Goal: Information Seeking & Learning: Find specific fact

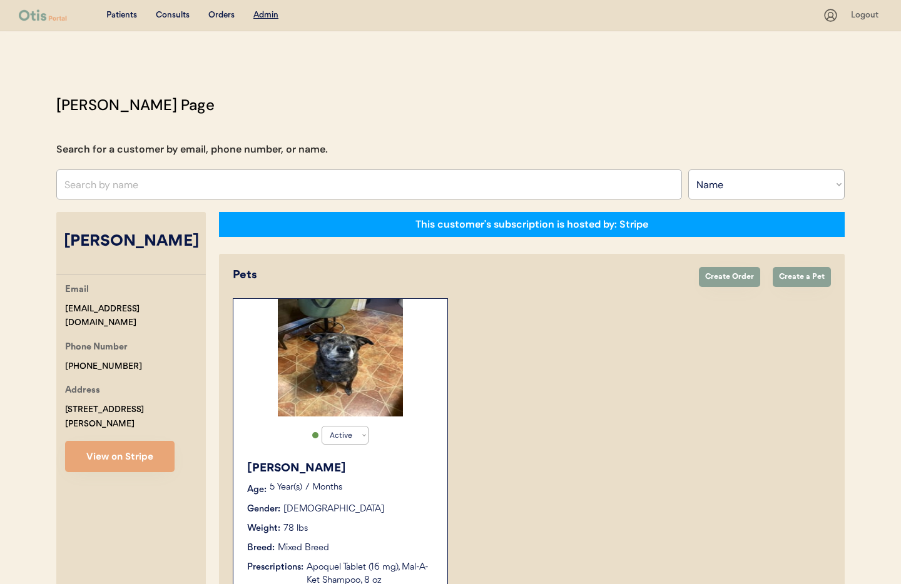
select select ""Name""
select select "true"
click at [65, 441] on button "View on Stripe" at bounding box center [119, 456] width 109 height 31
click at [128, 191] on input "text" at bounding box center [368, 184] width 625 height 30
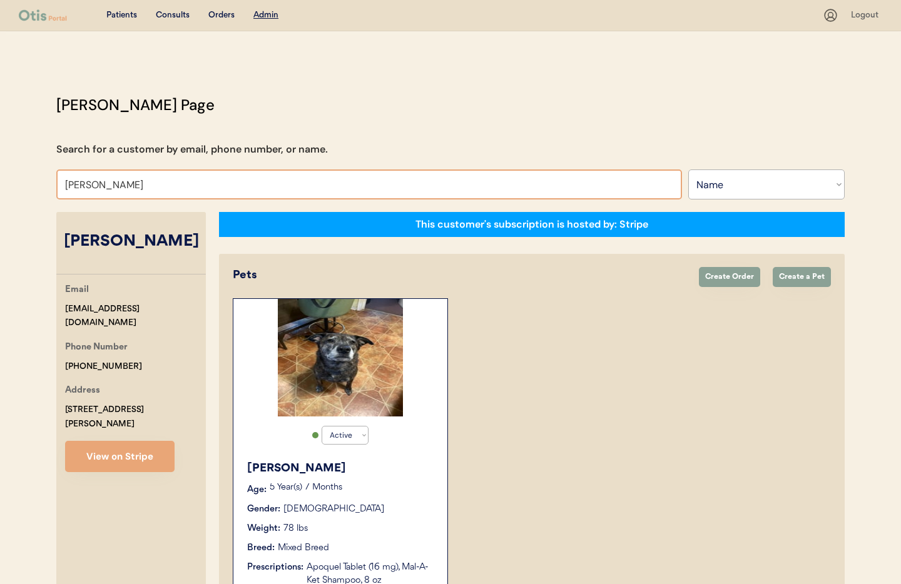
type input "Jennifer"
type input "Jennifer Salzano"
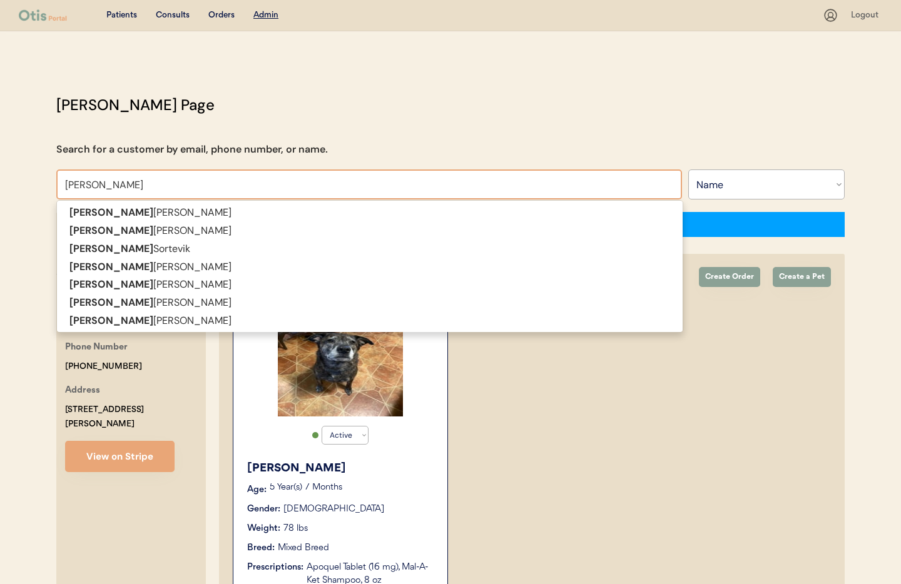
type input "Jennifer Bates"
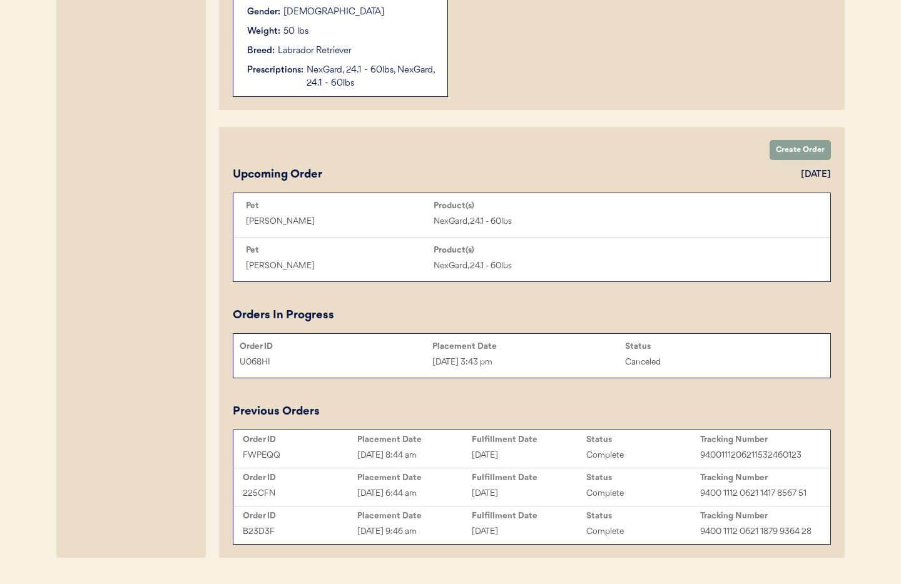
scroll to position [510, 0]
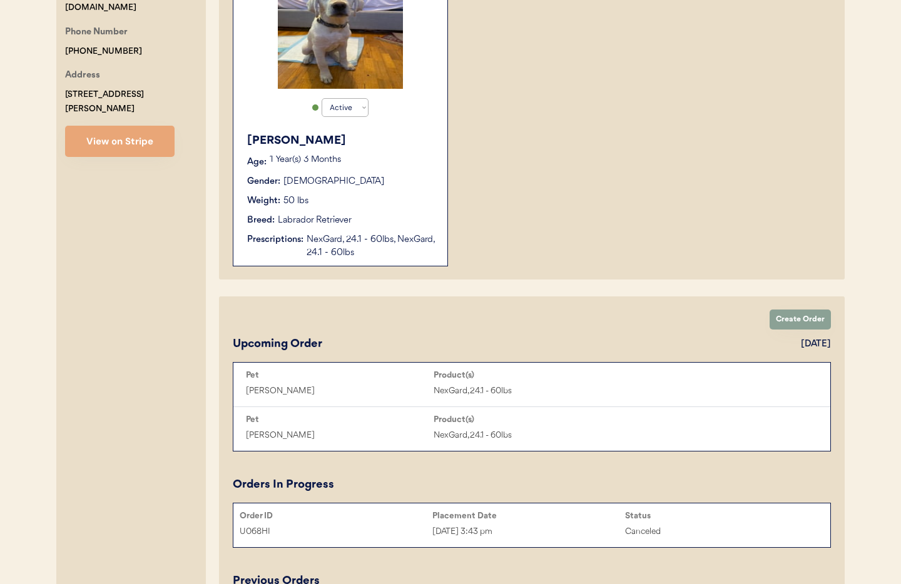
click at [391, 224] on div "Breed: Labrador Retriever" at bounding box center [341, 220] width 188 height 13
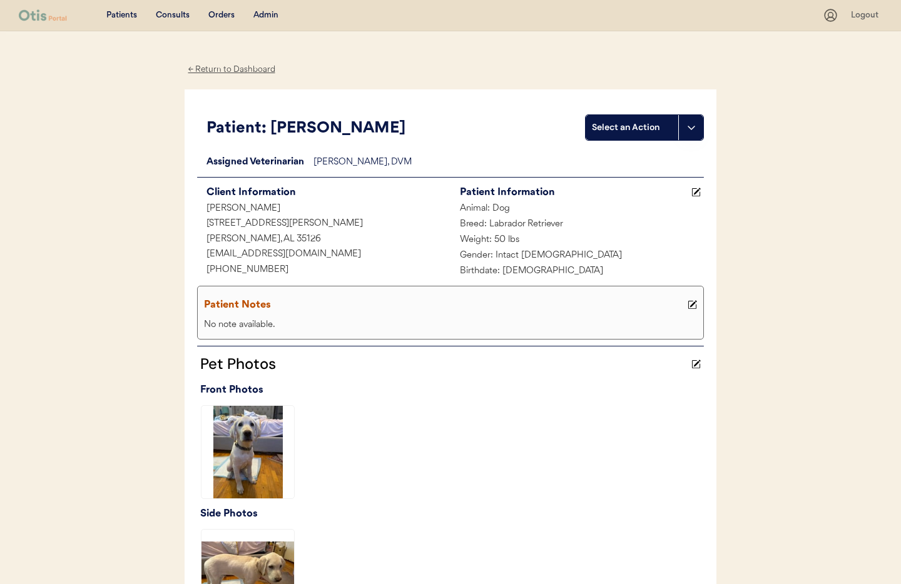
click at [220, 69] on div "← Return to Dashboard" at bounding box center [232, 70] width 94 height 14
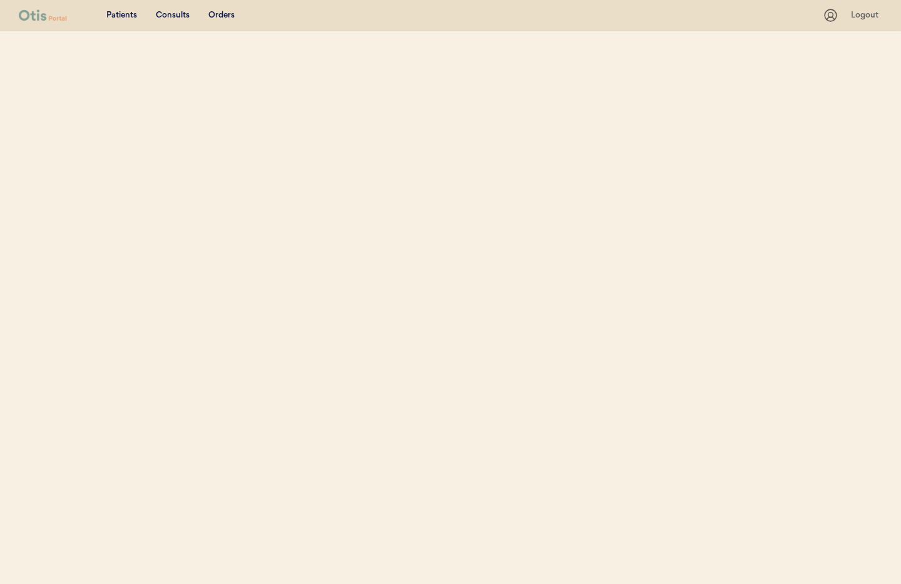
select select ""Name""
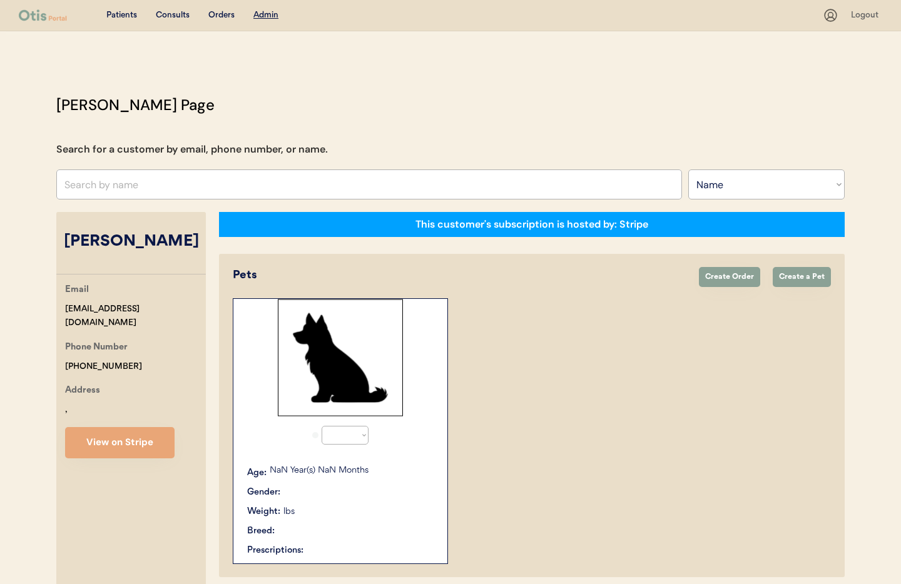
scroll to position [146, 0]
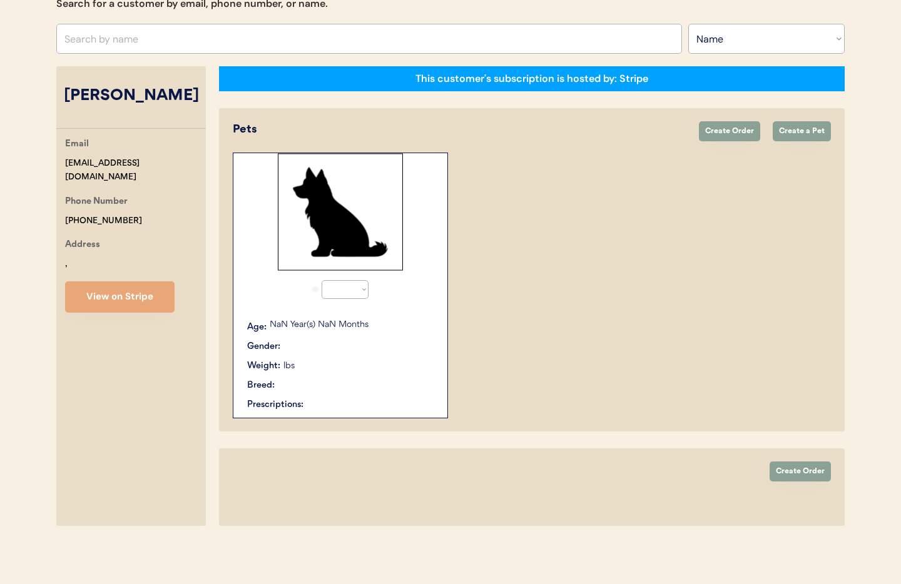
select select "true"
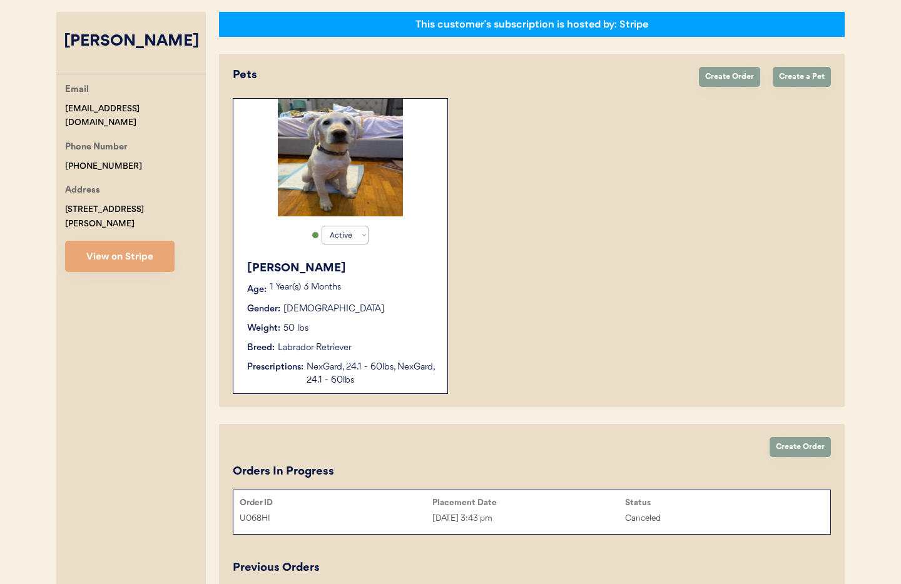
scroll to position [200, 0]
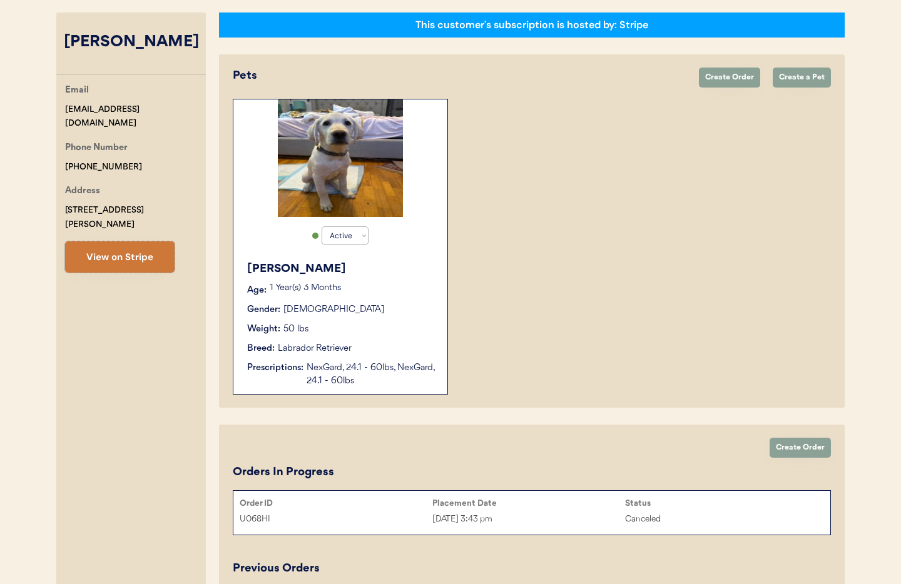
click at [153, 242] on button "View on Stripe" at bounding box center [119, 256] width 109 height 31
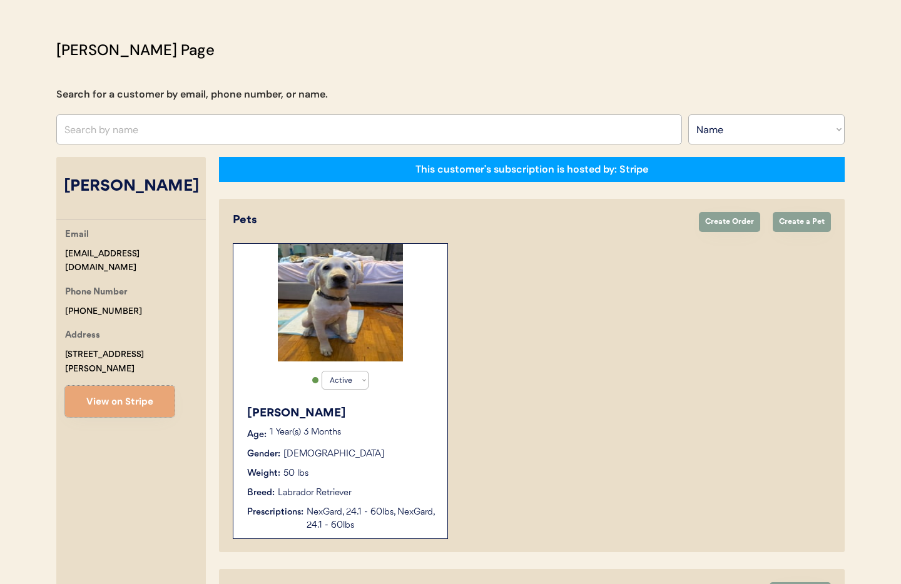
scroll to position [0, 0]
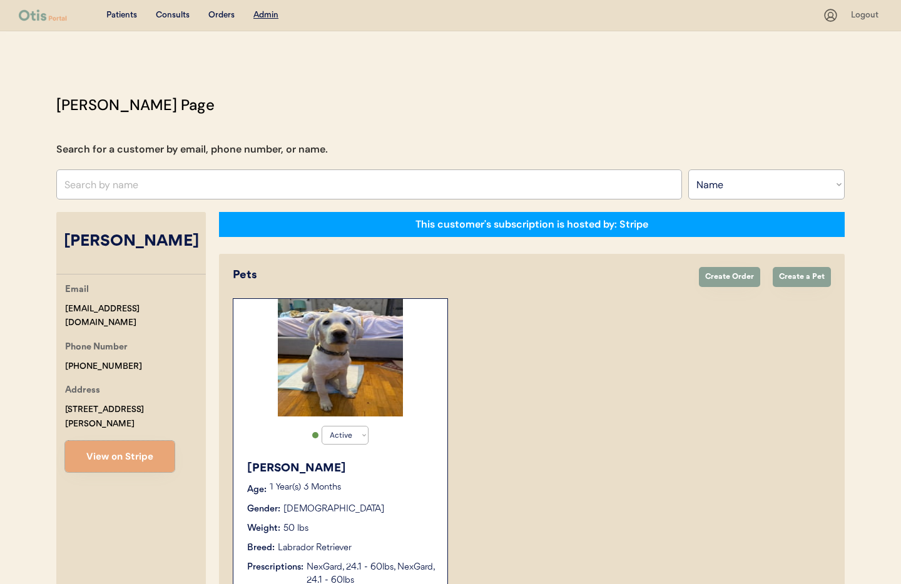
click at [129, 168] on div "Otis Admin Page Search for a customer by email, phone number, or name. Search B…" at bounding box center [450, 507] width 813 height 827
click at [132, 178] on input "text" at bounding box center [368, 184] width 625 height 30
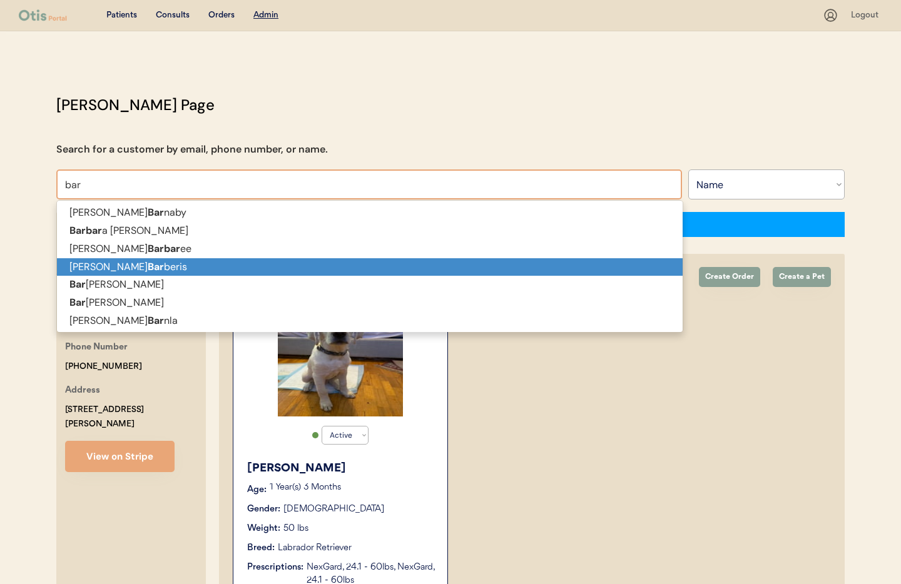
click at [136, 258] on p "Serena Bar beris" at bounding box center [369, 267] width 625 height 18
type input "Serena Barberis"
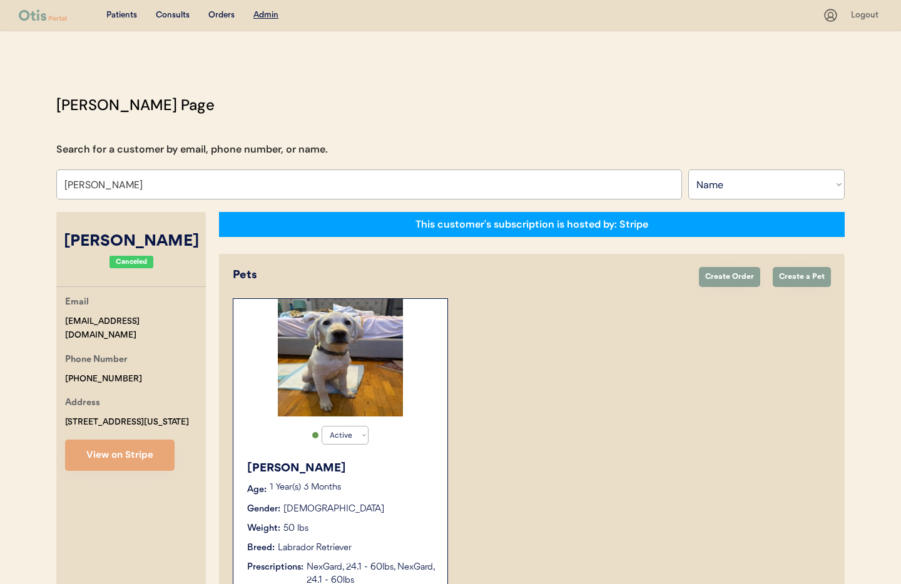
select select "true"
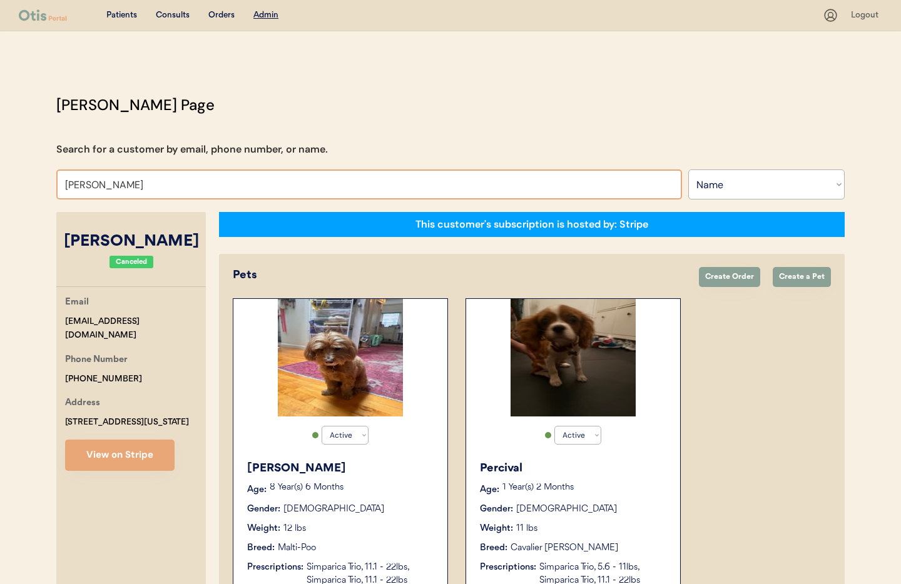
drag, startPoint x: 136, startPoint y: 189, endPoint x: 18, endPoint y: 183, distance: 118.3
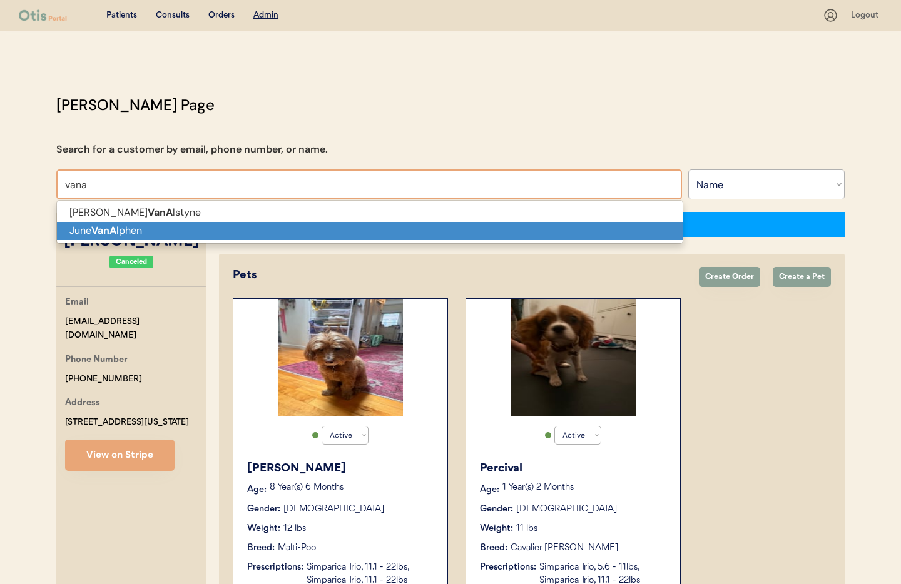
click at [154, 236] on p "June VanA lphen" at bounding box center [369, 231] width 625 height 18
type input "[PERSON_NAME]"
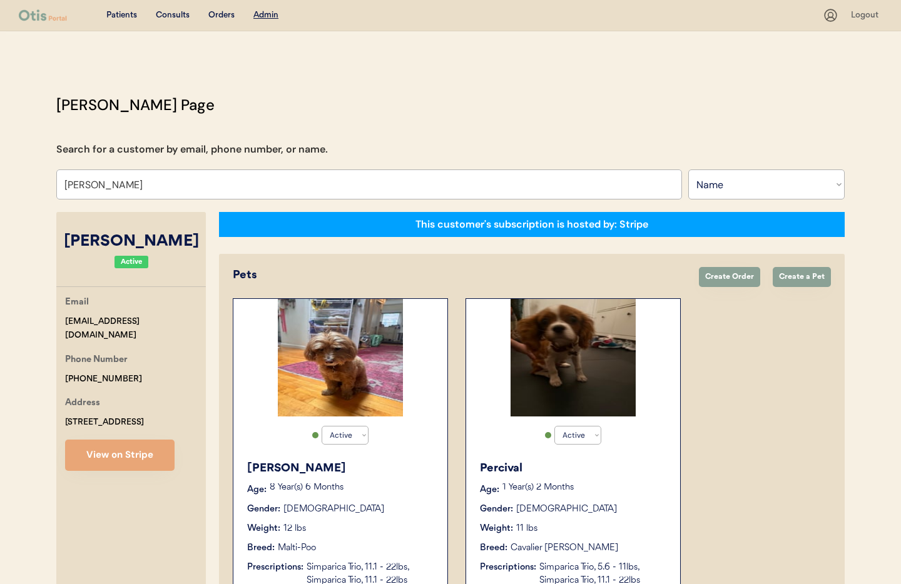
select select "true"
select select "false"
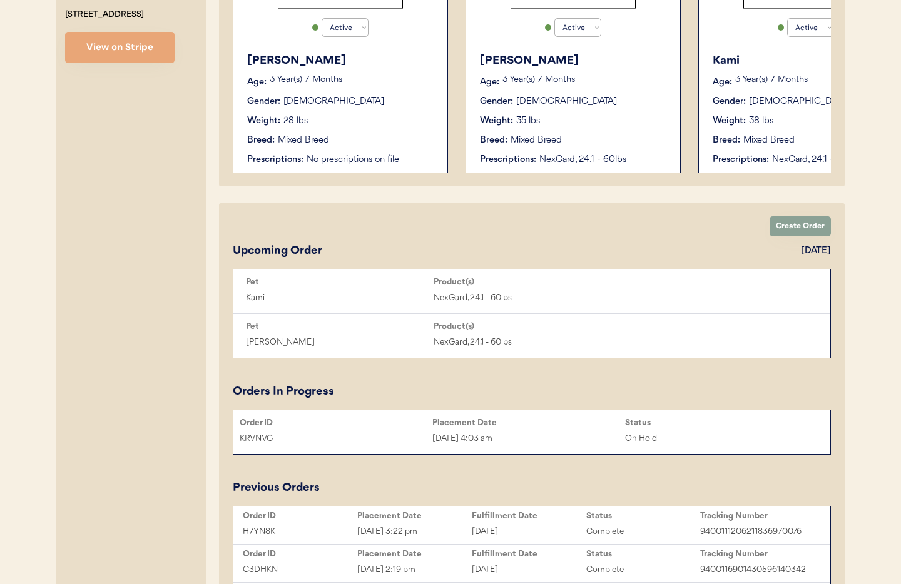
scroll to position [459, 0]
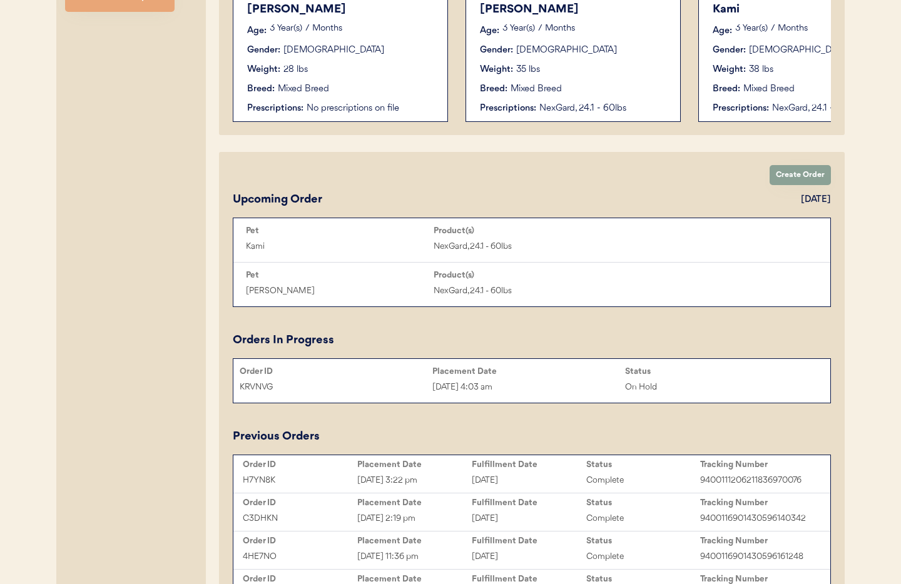
type input "[PERSON_NAME]"
click at [313, 72] on div "Weight: 28 lbs" at bounding box center [341, 69] width 188 height 13
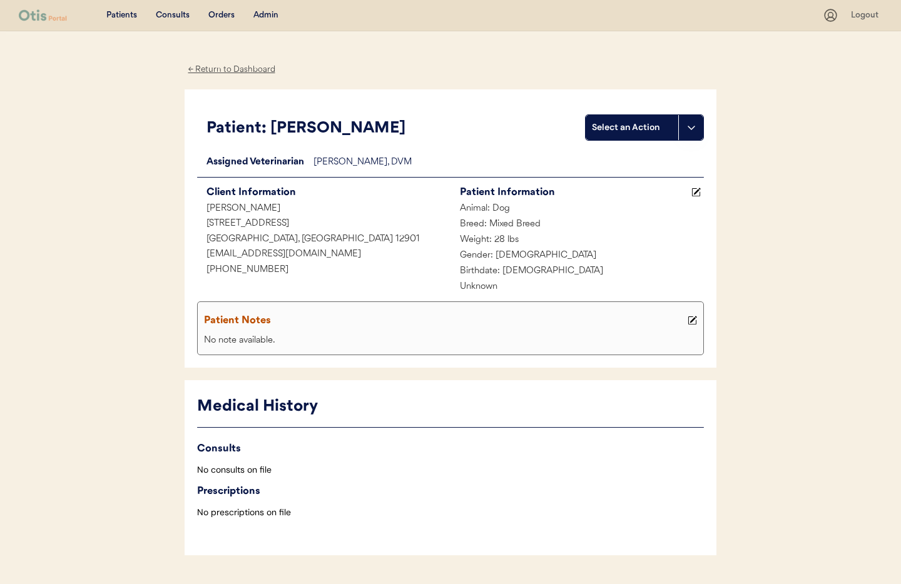
click at [223, 68] on div "← Return to Dashboard" at bounding box center [232, 70] width 94 height 14
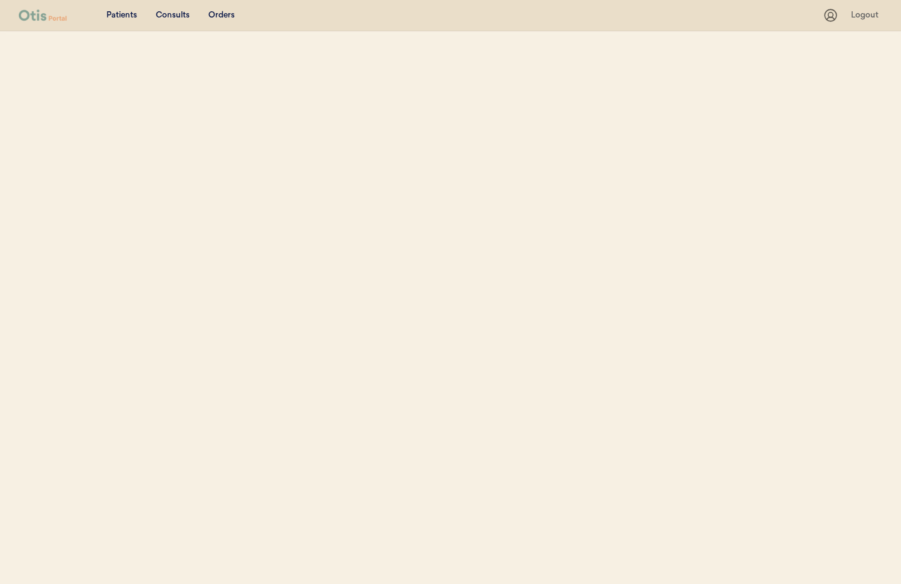
select select ""Name""
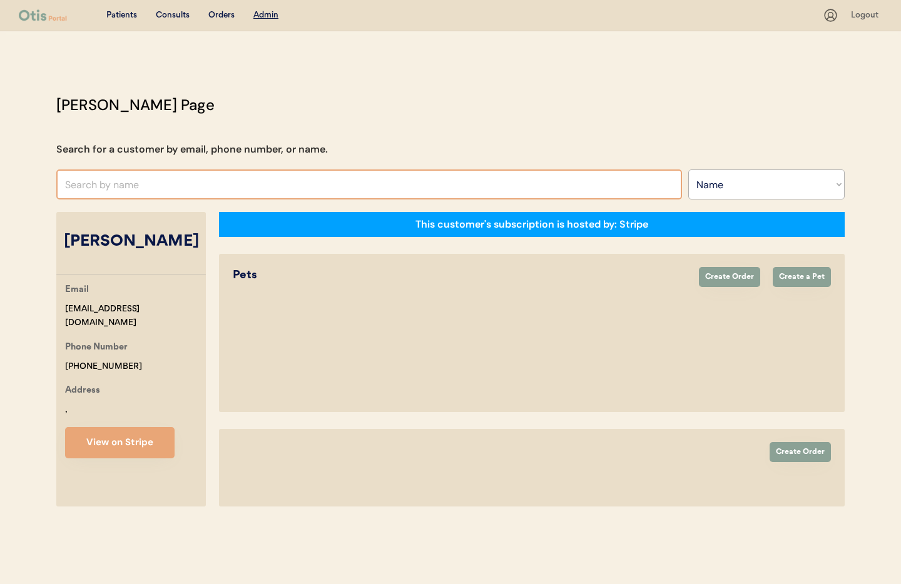
select select "true"
select select "false"
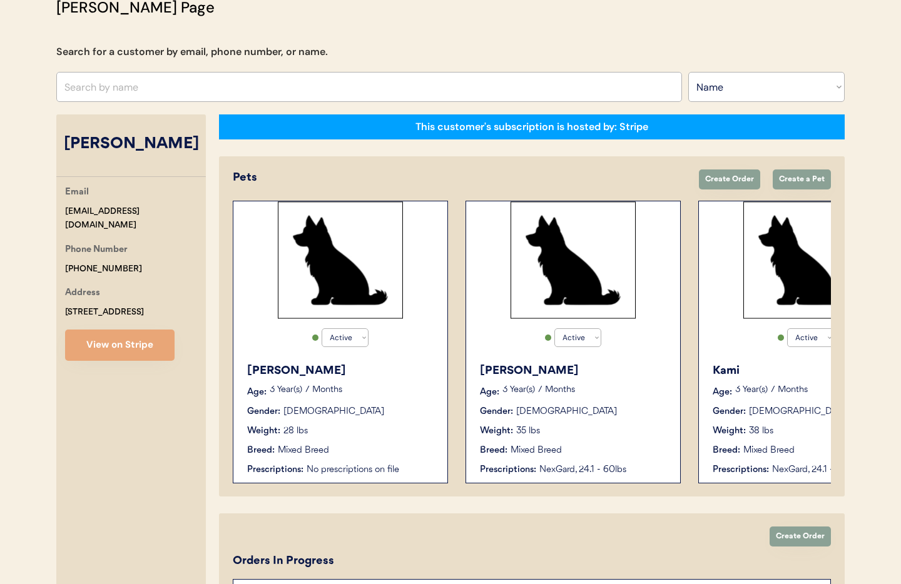
click at [383, 357] on div "[PERSON_NAME] Age: [DEMOGRAPHIC_DATA] Year(s) 7 Months Gender: [DEMOGRAPHIC_DAT…" at bounding box center [340, 419] width 201 height 126
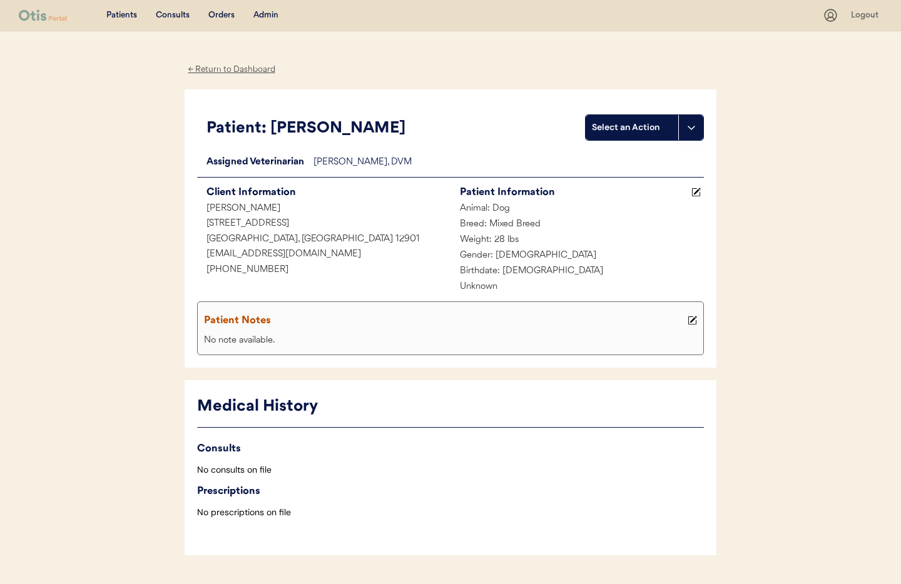
click at [225, 68] on div "← Return to Dashboard" at bounding box center [232, 70] width 94 height 14
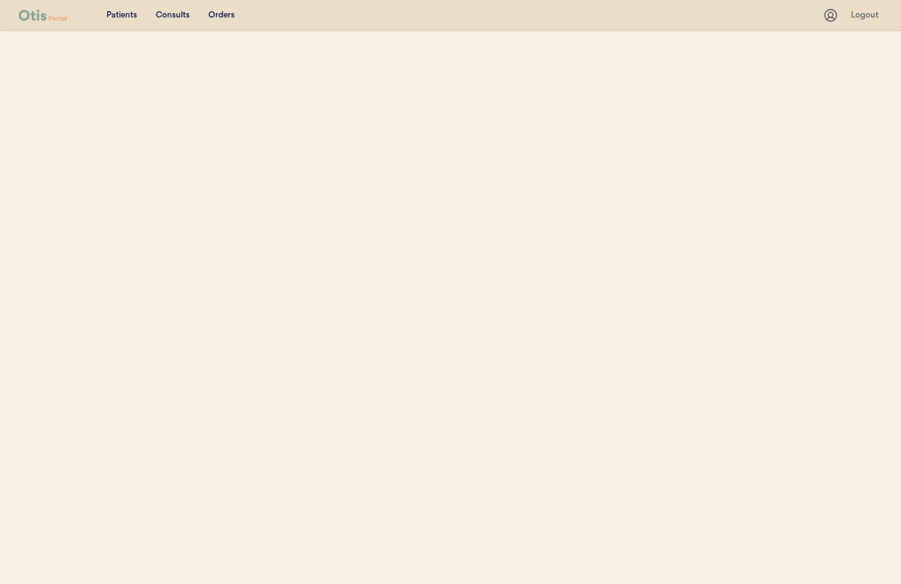
select select ""Name""
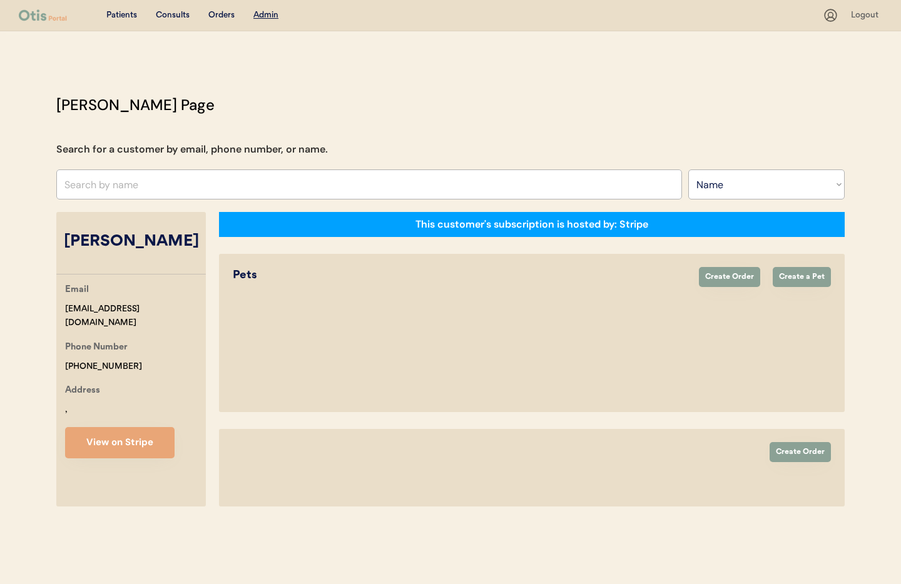
select select "true"
select select "false"
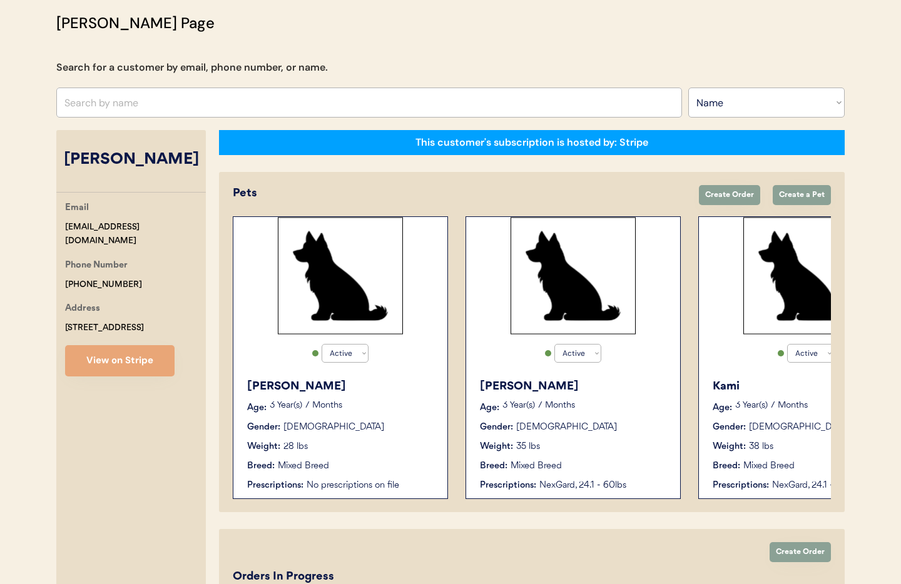
scroll to position [85, 0]
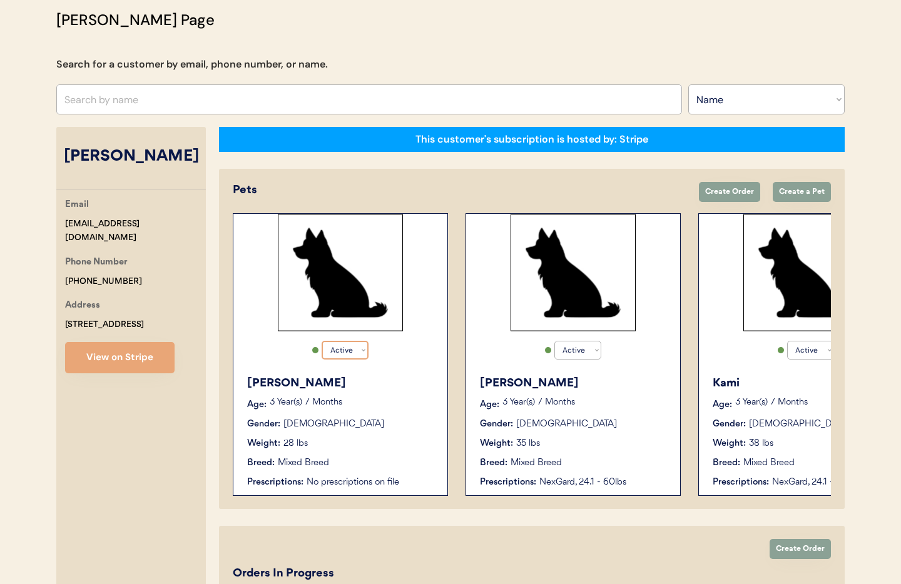
click at [348, 348] on select "Active Active Inactive" at bounding box center [344, 350] width 47 height 19
click at [321, 341] on select "Active Active Inactive" at bounding box center [344, 350] width 47 height 19
select select "true"
select select "false"
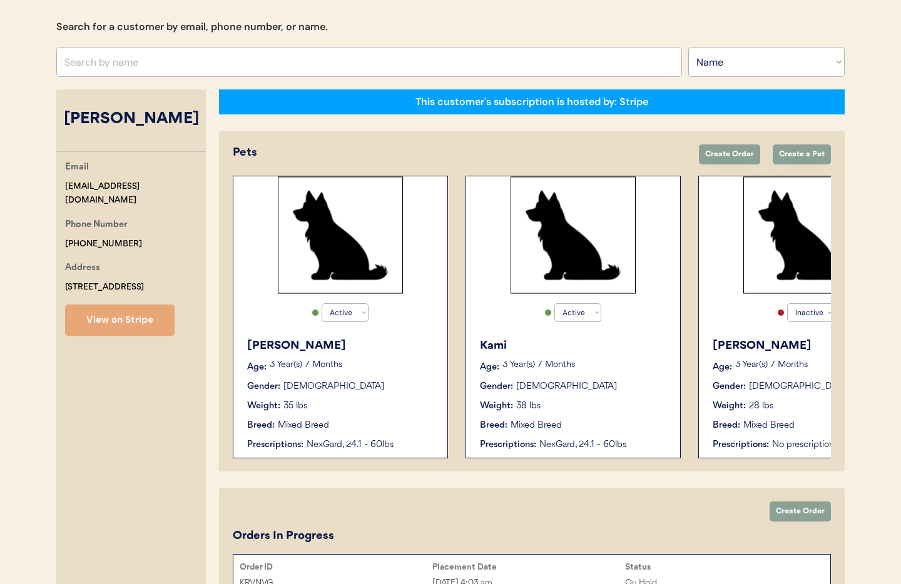
scroll to position [128, 0]
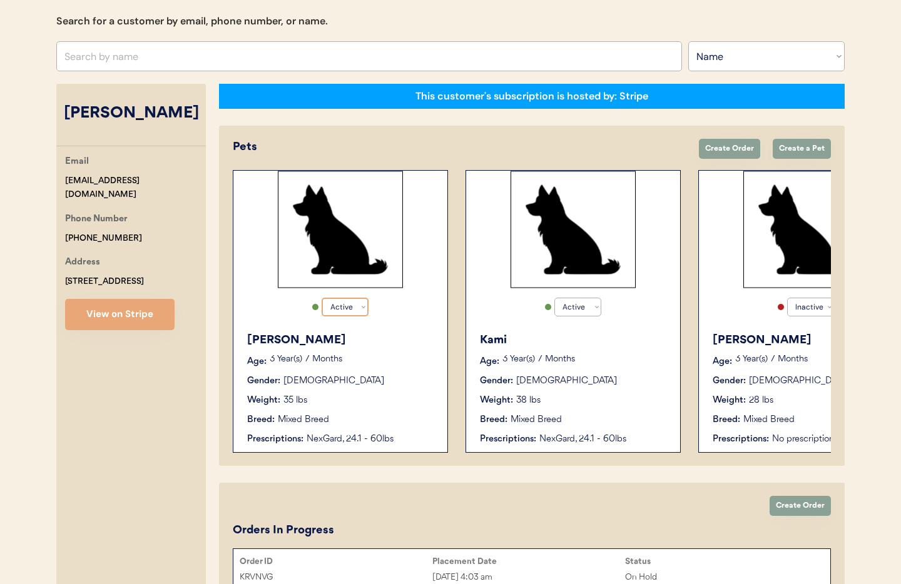
click at [355, 312] on select "Active Active Inactive" at bounding box center [344, 307] width 47 height 19
click at [321, 298] on select "Active Active Inactive" at bounding box center [344, 307] width 47 height 19
select select "true"
select select "false"
click at [377, 372] on div "Kami Age: 3 Year(s) 7 Months Gender: Female Weight: 38 lbs Breed: Mixed Breed P…" at bounding box center [340, 389] width 201 height 126
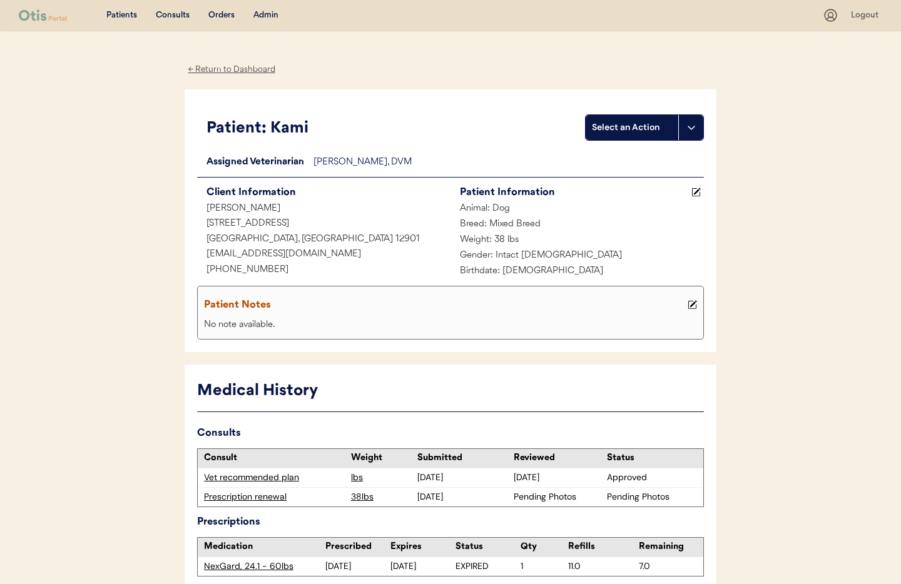
click at [226, 71] on div "← Return to Dashboard" at bounding box center [232, 70] width 94 height 14
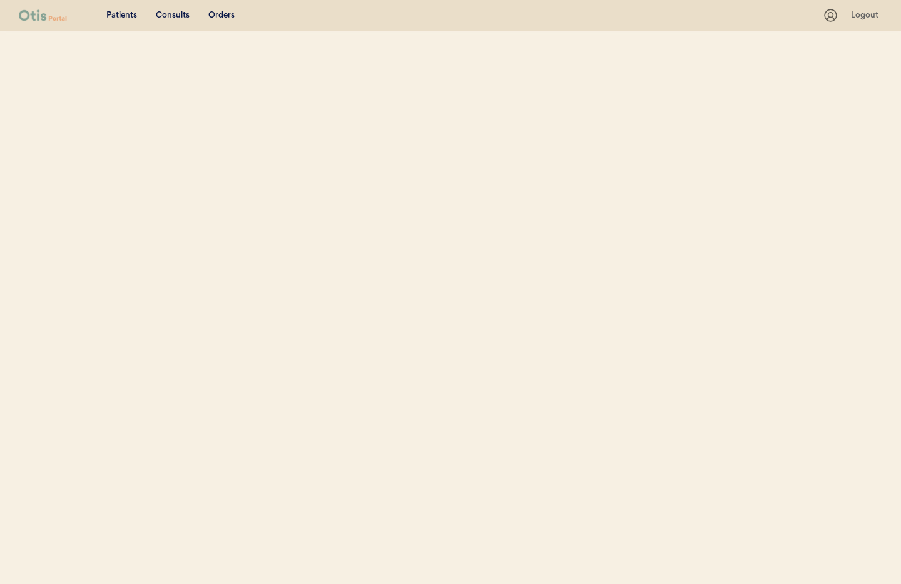
select select ""Name""
select select "true"
select select "false"
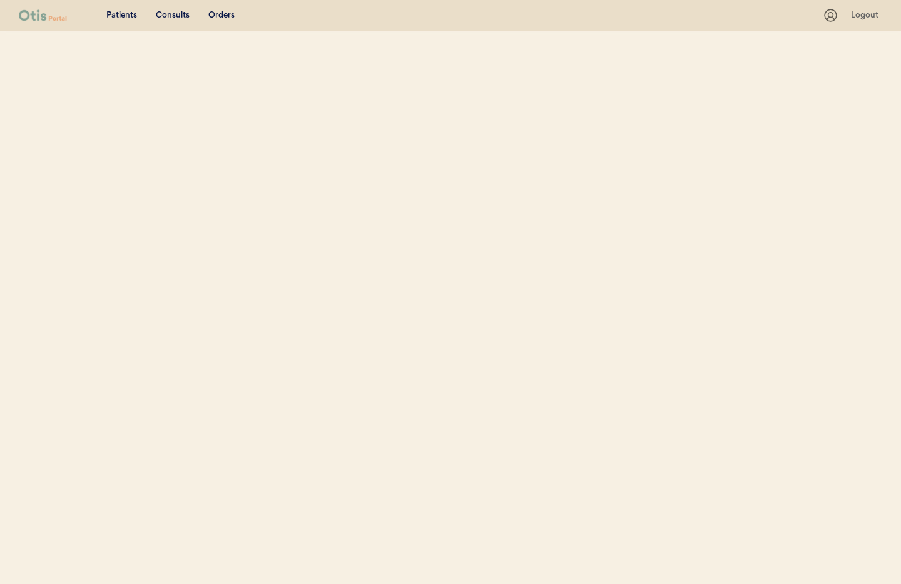
select select "false"
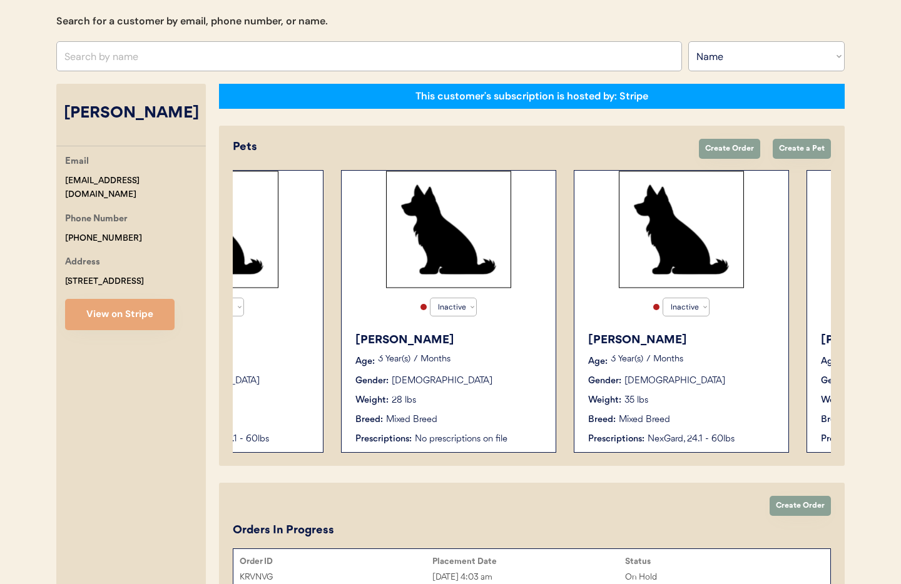
scroll to position [0, 126]
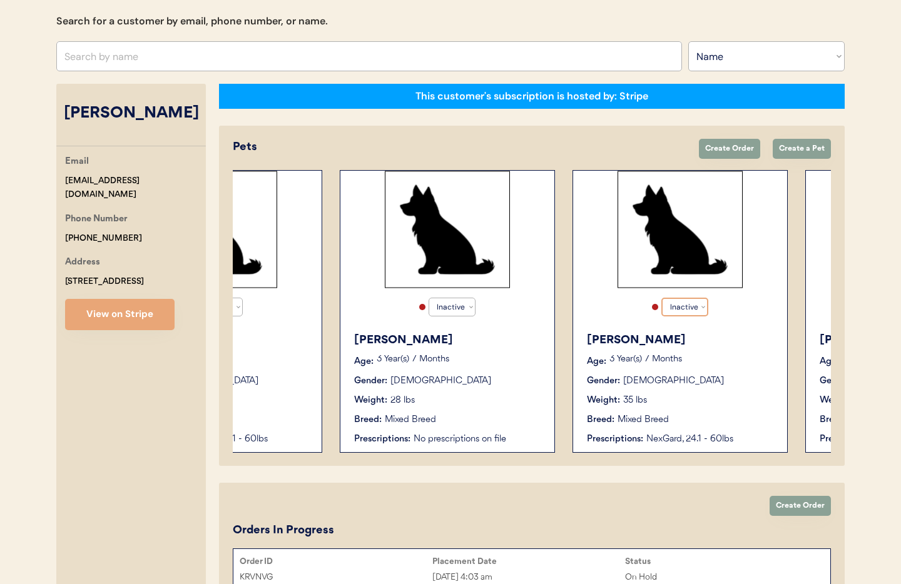
click at [692, 307] on select "no Active Inactive" at bounding box center [684, 307] width 47 height 19
select select "true"
click at [661, 298] on select "no Active Inactive" at bounding box center [684, 307] width 47 height 19
select select "true"
click at [693, 312] on select "no Active Inactive" at bounding box center [684, 307] width 47 height 19
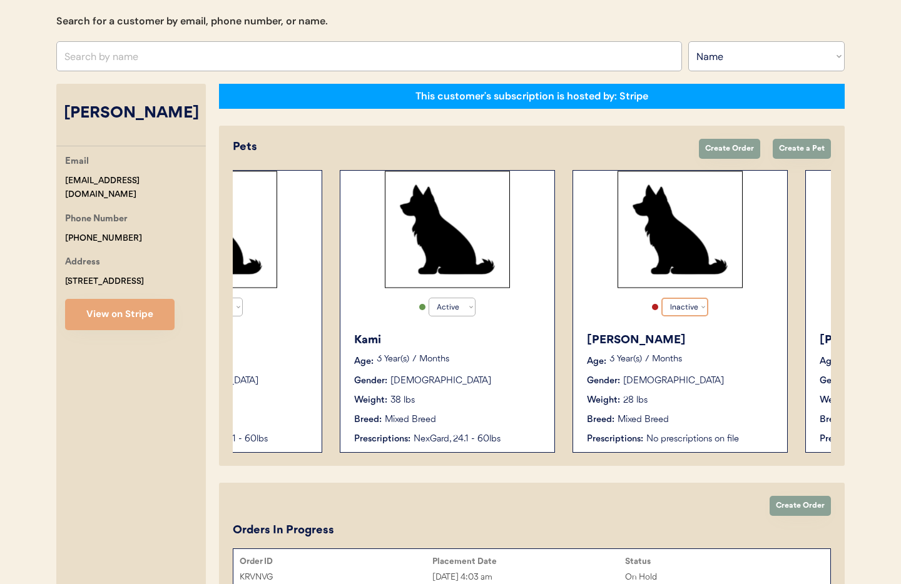
select select "true"
click at [661, 298] on select "no Active Inactive" at bounding box center [684, 307] width 47 height 19
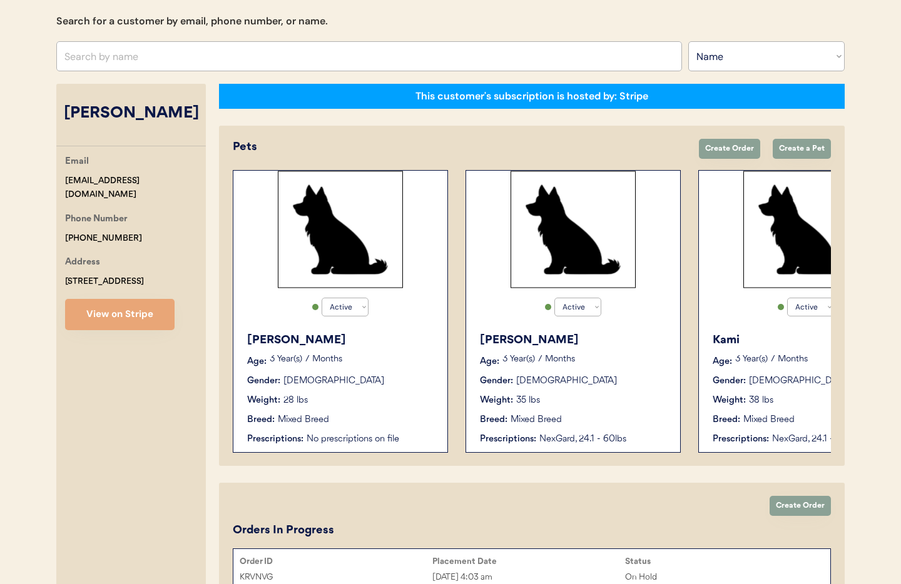
click at [622, 362] on p "3 Year(s) 7 Months" at bounding box center [584, 359] width 165 height 9
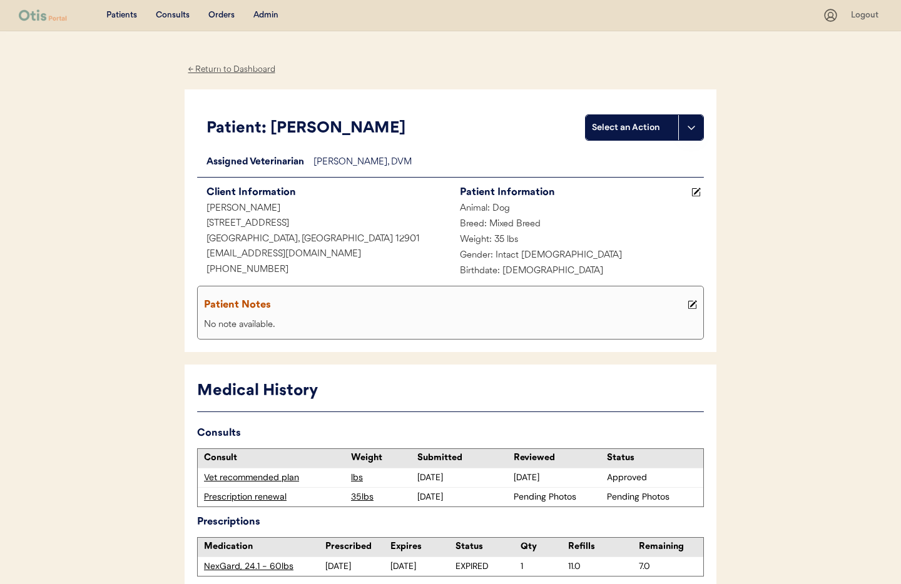
click at [218, 66] on div "← Return to Dashboard" at bounding box center [232, 70] width 94 height 14
click at [217, 68] on div "← Return to Dashboard" at bounding box center [232, 70] width 94 height 14
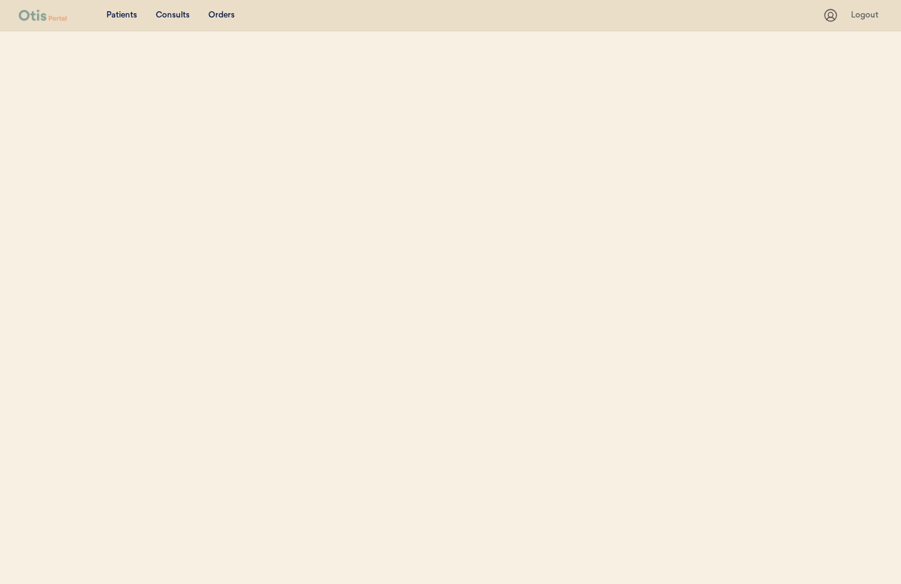
select select ""Name""
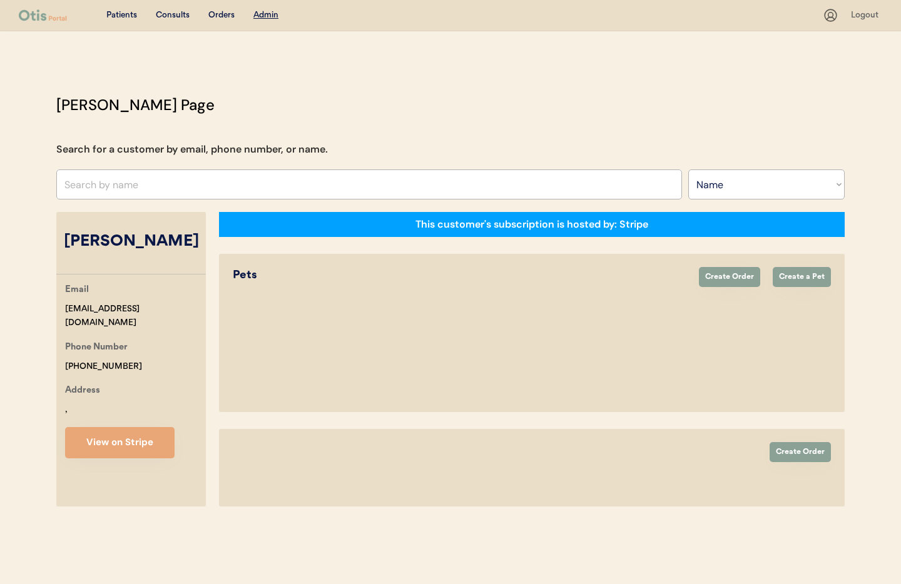
select select "true"
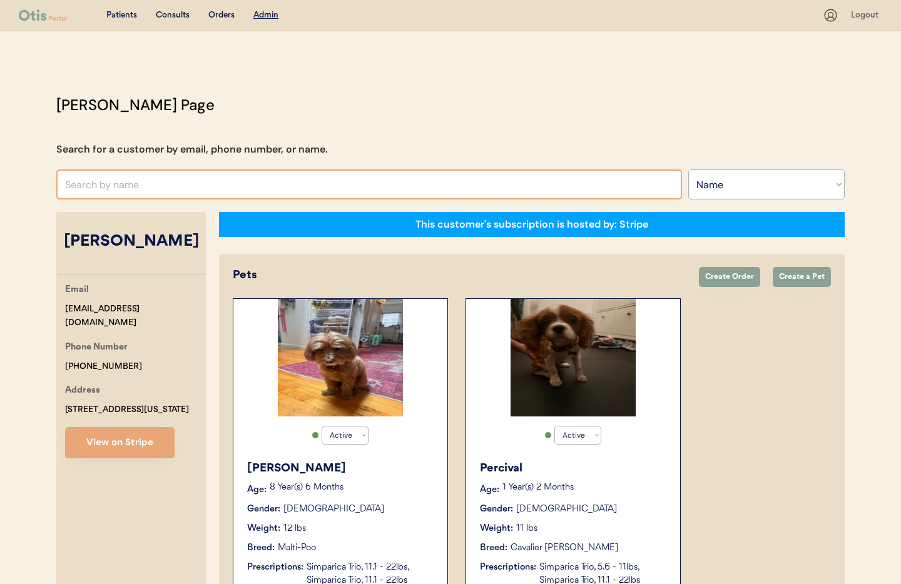
click at [237, 182] on input "text" at bounding box center [368, 184] width 625 height 30
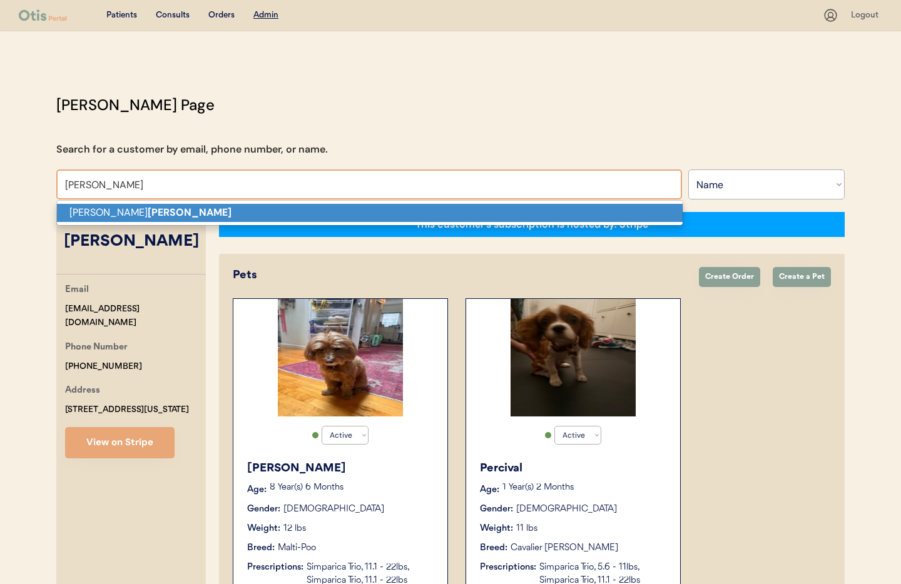
click at [231, 210] on p "Michael Plummer" at bounding box center [369, 213] width 625 height 18
type input "Michael Plummer"
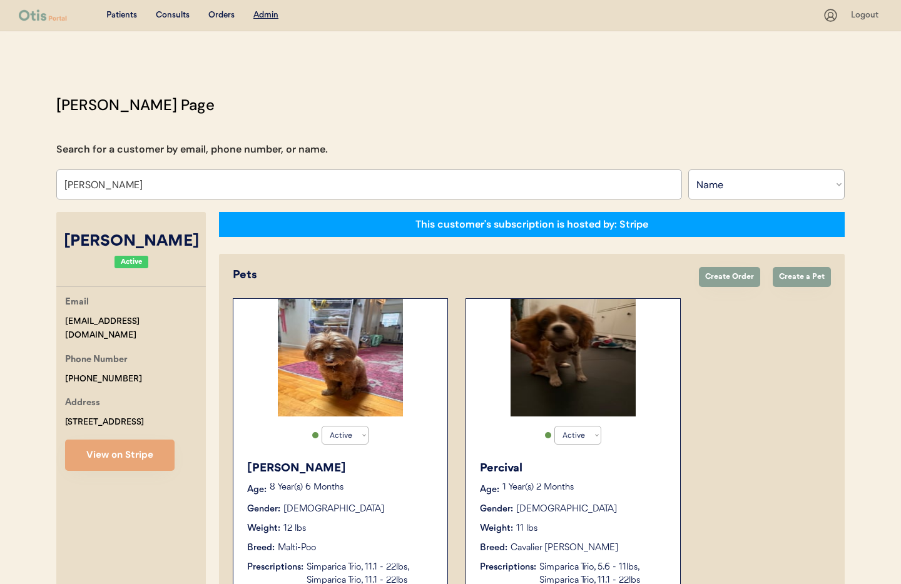
select select "true"
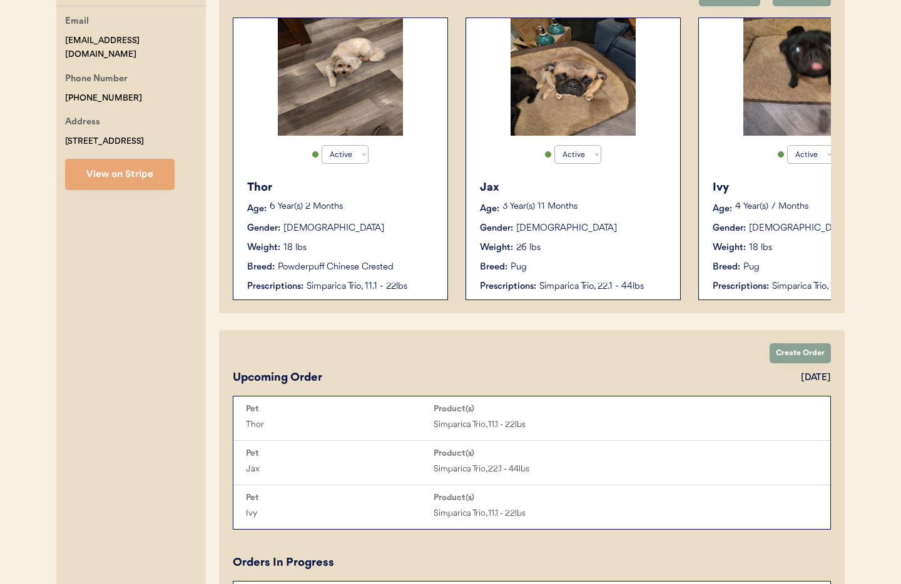
type input "Michael Plummer"
click at [392, 268] on div "Powderpuff Chinese Crested" at bounding box center [336, 267] width 116 height 13
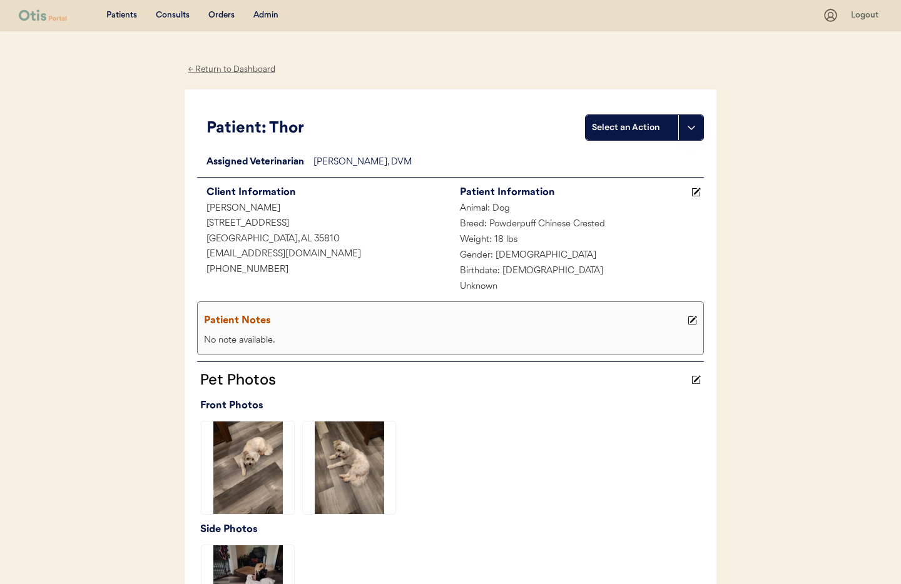
click at [266, 15] on div "Admin" at bounding box center [265, 15] width 25 height 13
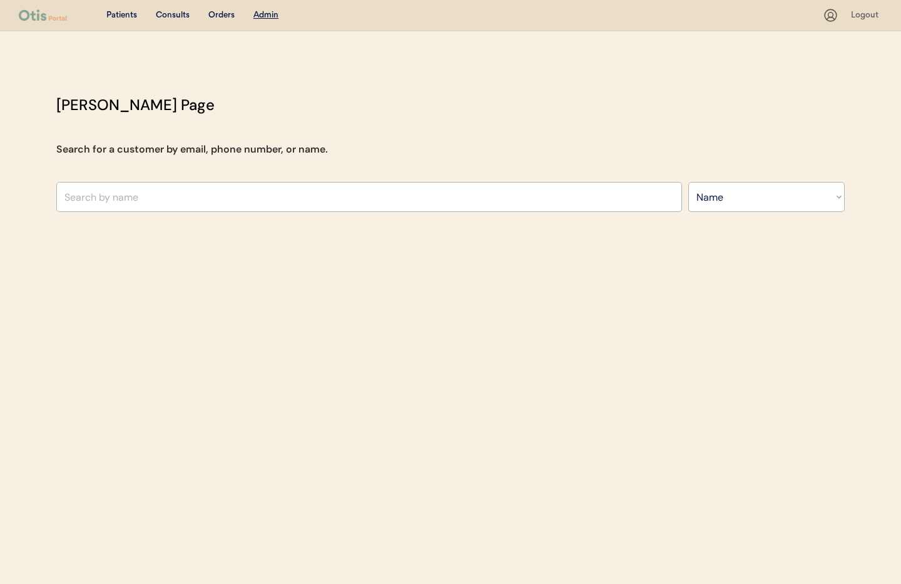
select select ""Name""
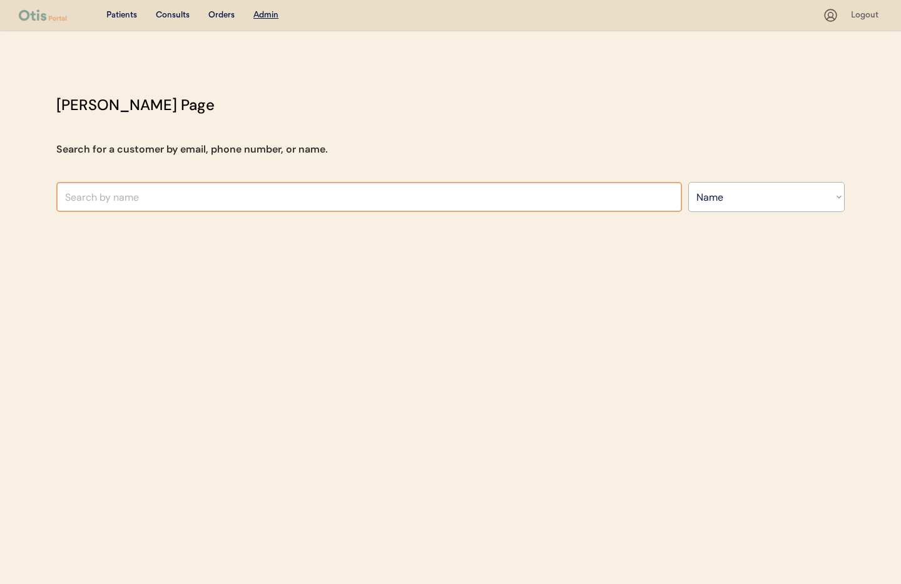
click at [171, 195] on input "text" at bounding box center [368, 197] width 625 height 30
type input "cindy car"
type input "cindy carden"
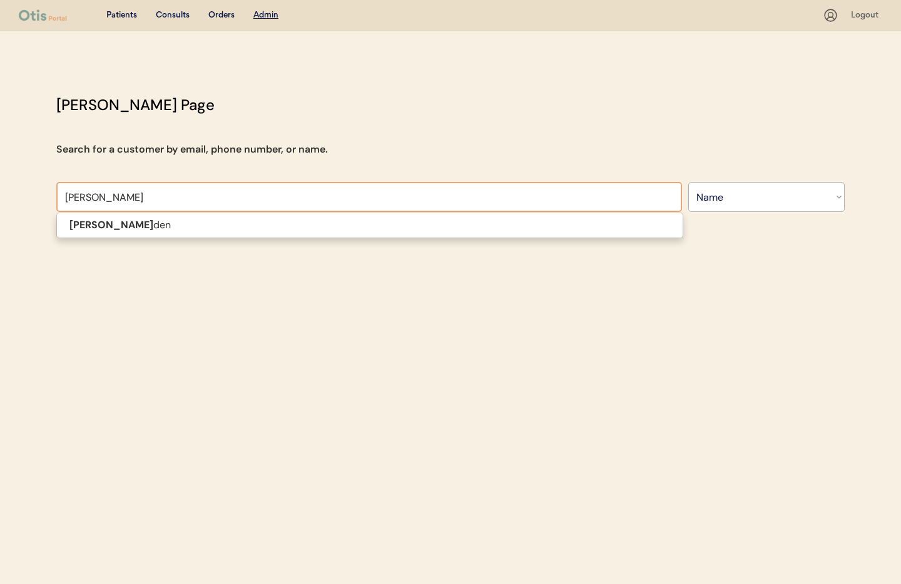
type input "cindy carde"
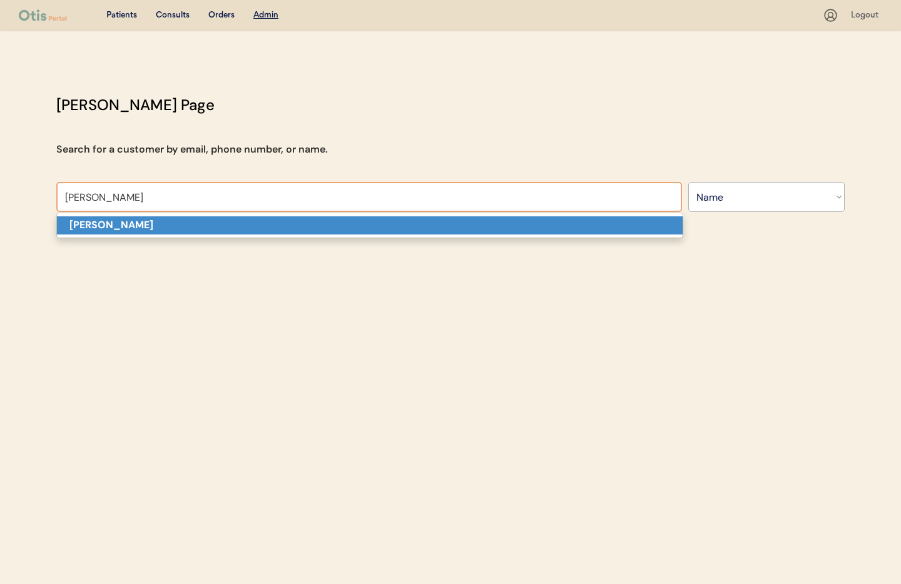
click at [181, 225] on p "[PERSON_NAME]" at bounding box center [369, 225] width 625 height 18
type input "[PERSON_NAME]"
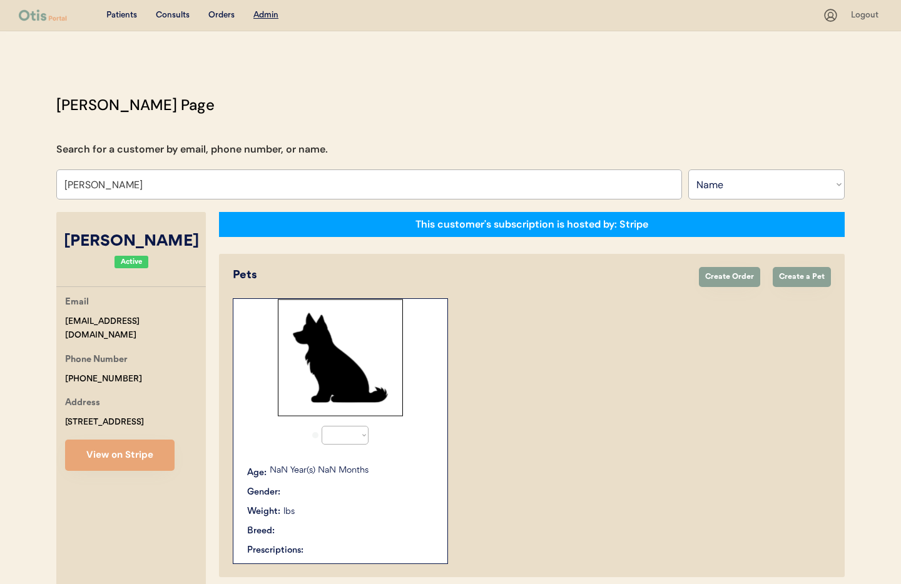
select select "true"
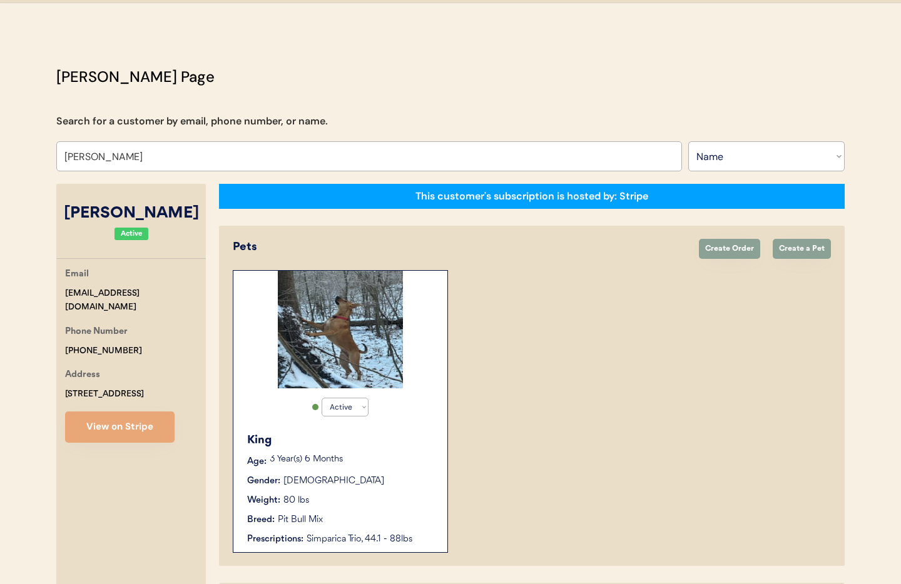
scroll to position [22, 0]
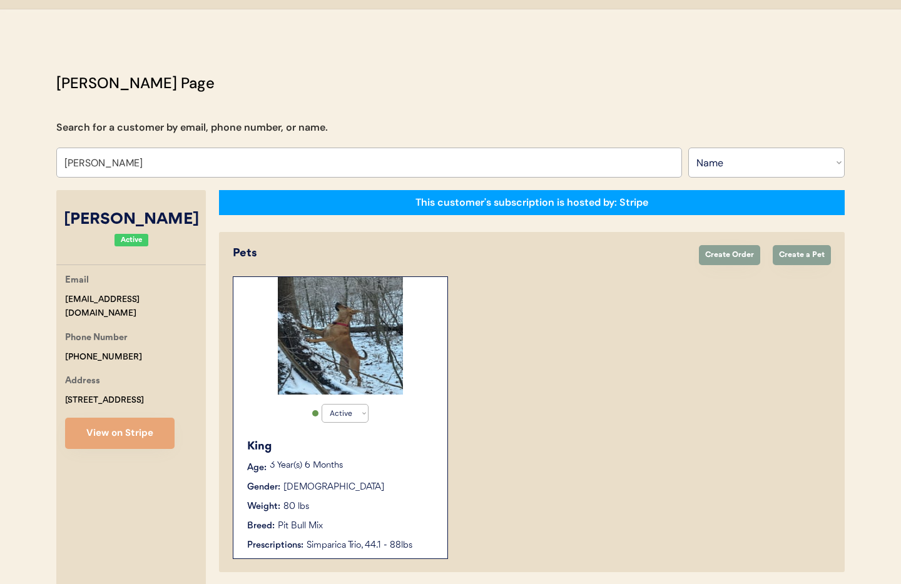
type input "[PERSON_NAME]"
click at [373, 440] on div "King" at bounding box center [341, 446] width 188 height 17
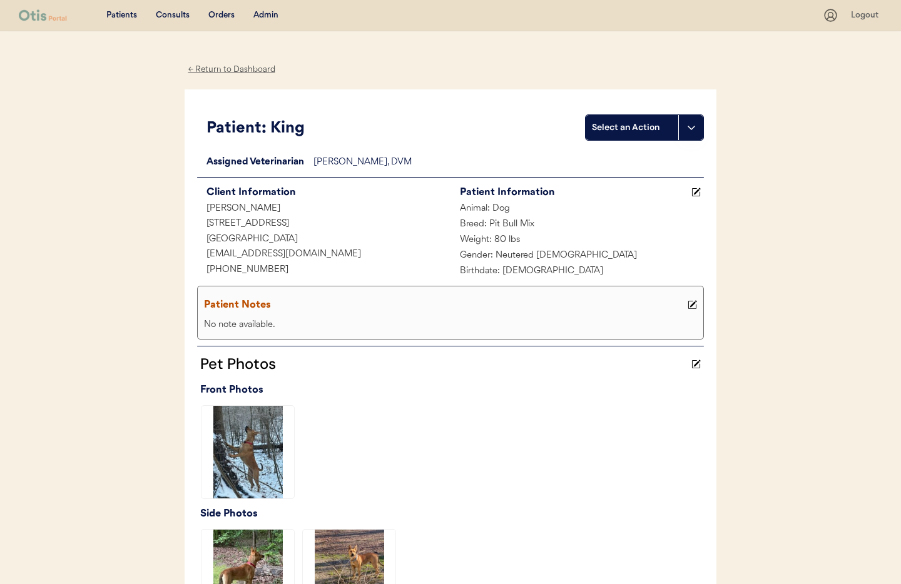
click at [214, 71] on div "← Return to Dashboard" at bounding box center [232, 70] width 94 height 14
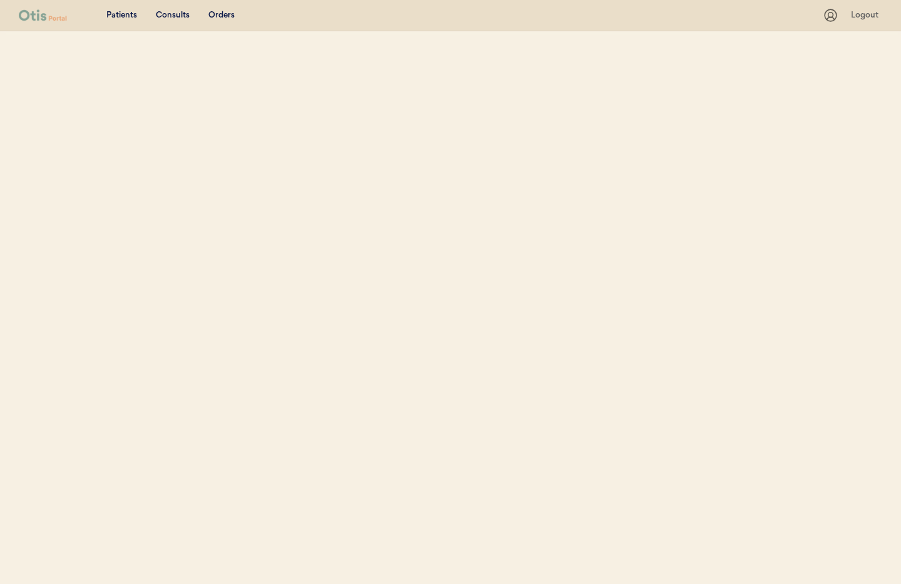
select select ""Name""
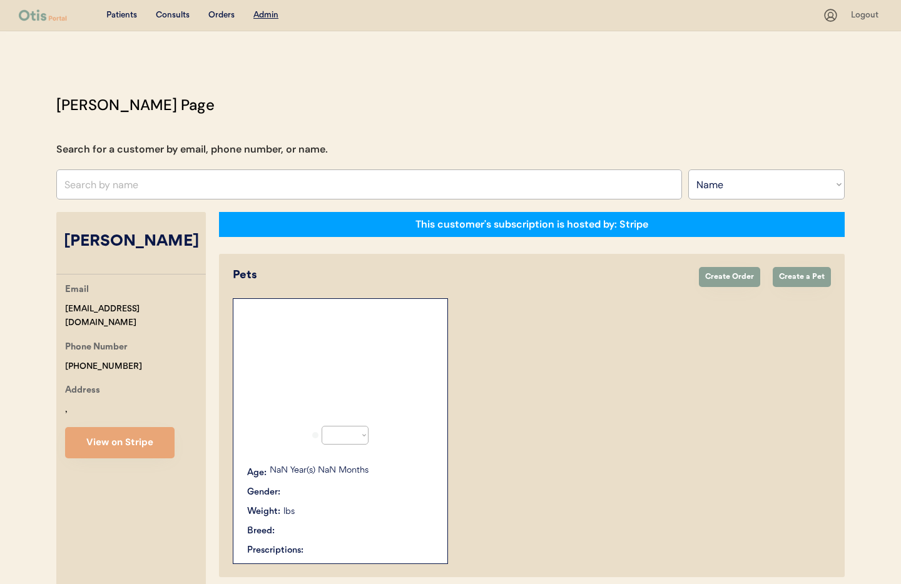
select select "true"
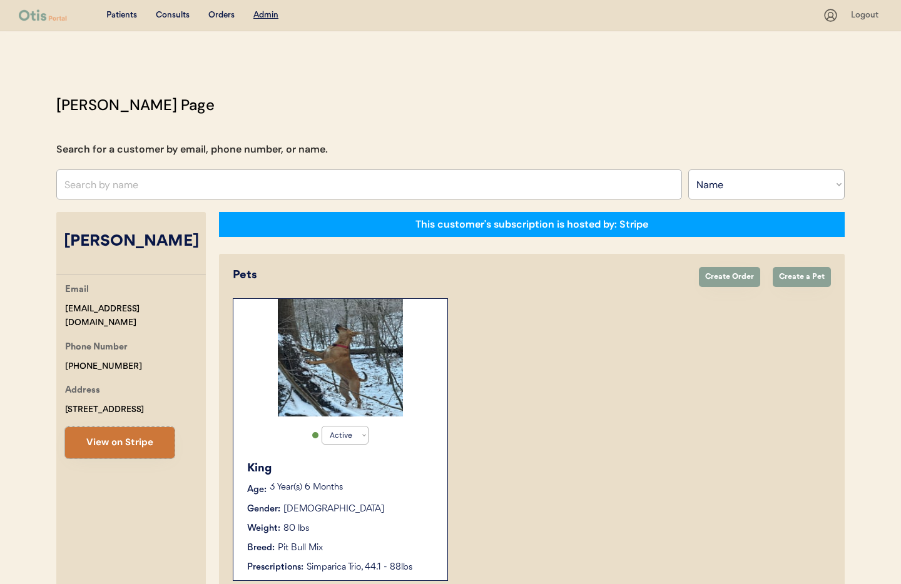
click at [109, 442] on button "View on Stripe" at bounding box center [119, 442] width 109 height 31
